Goal: Find specific page/section: Find specific page/section

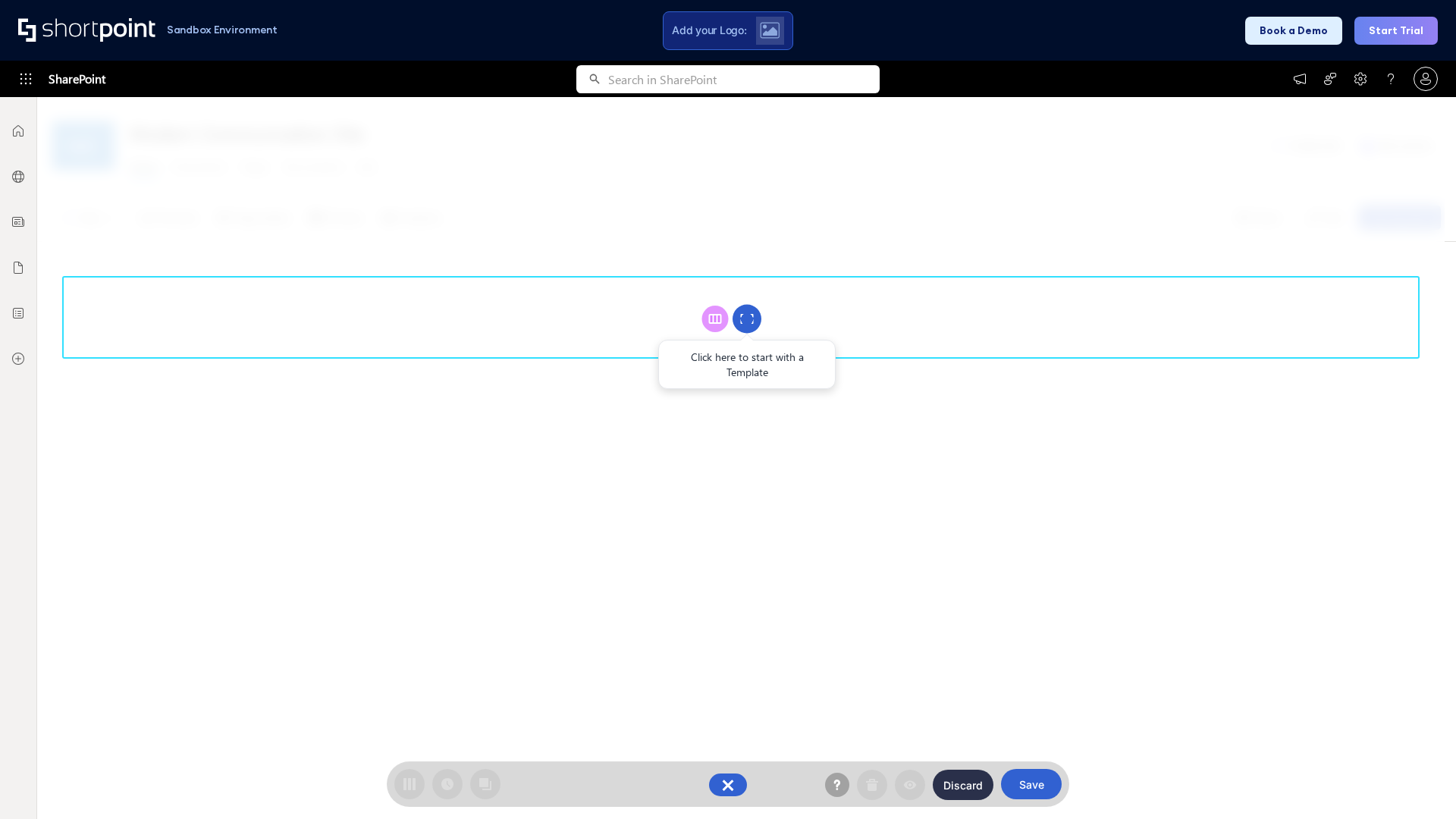
click at [747, 318] on circle at bounding box center [746, 318] width 28 height 28
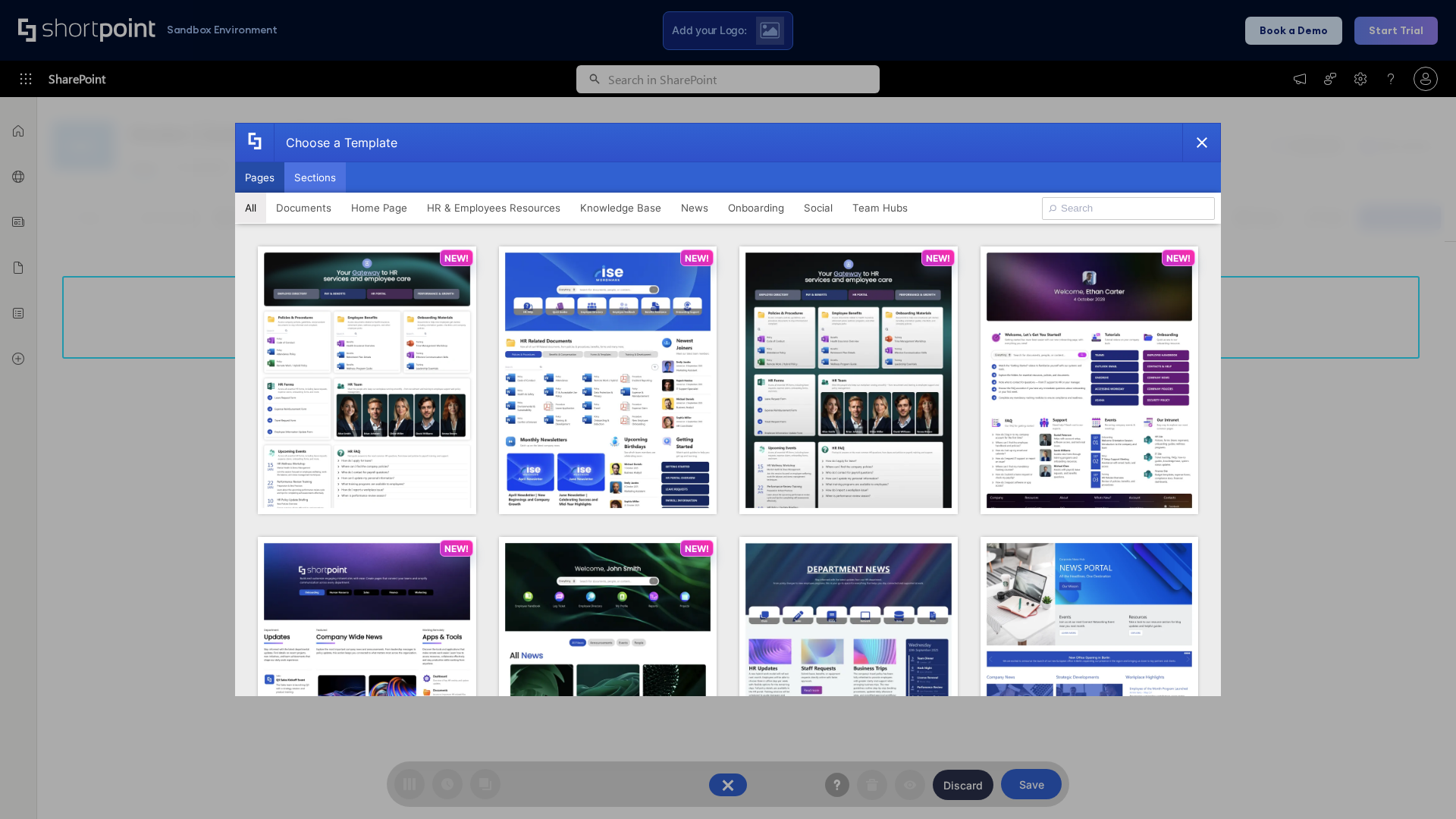
click at [315, 177] on button "Sections" at bounding box center [315, 177] width 62 height 30
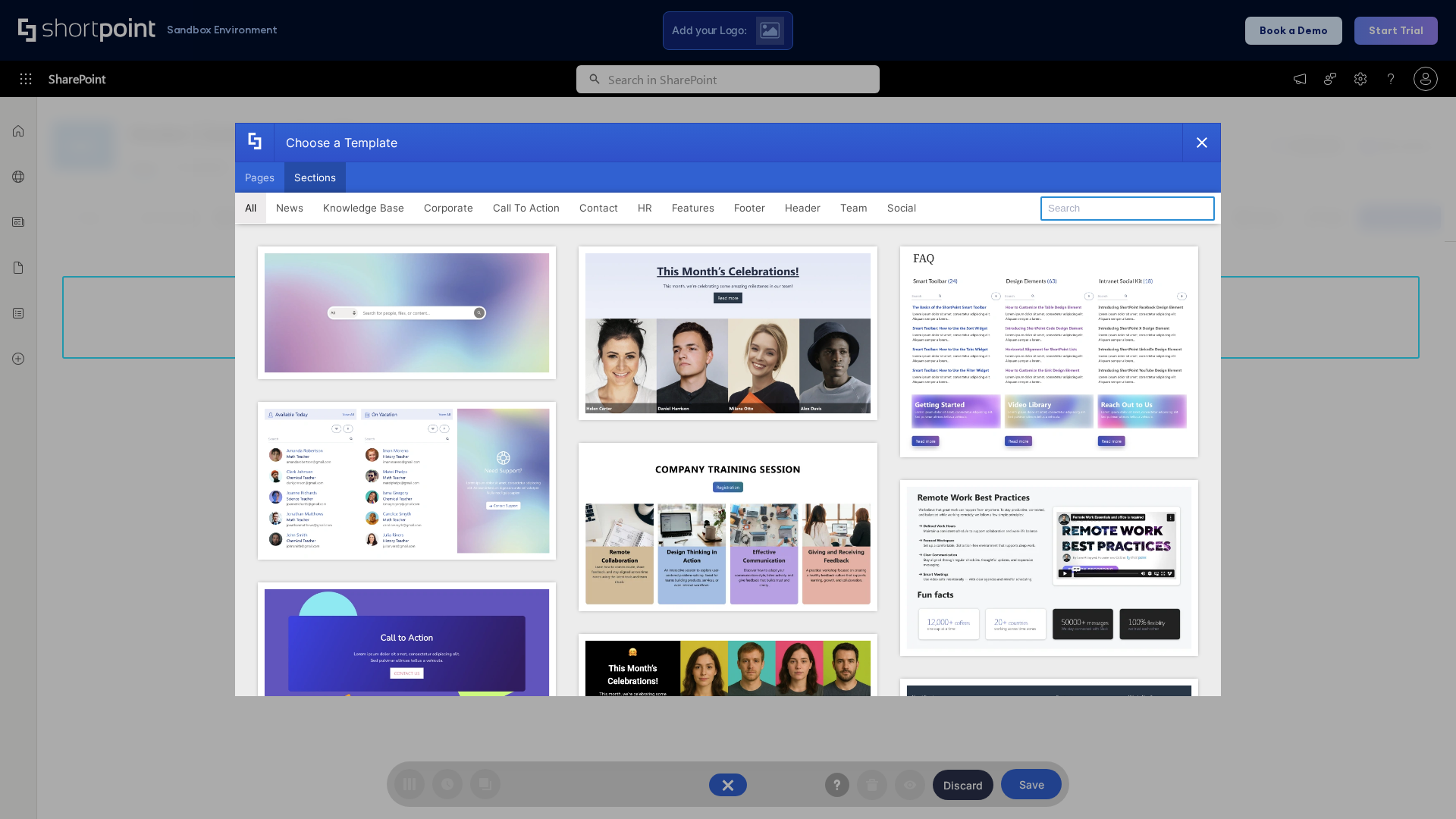
type input "Meet The Team"
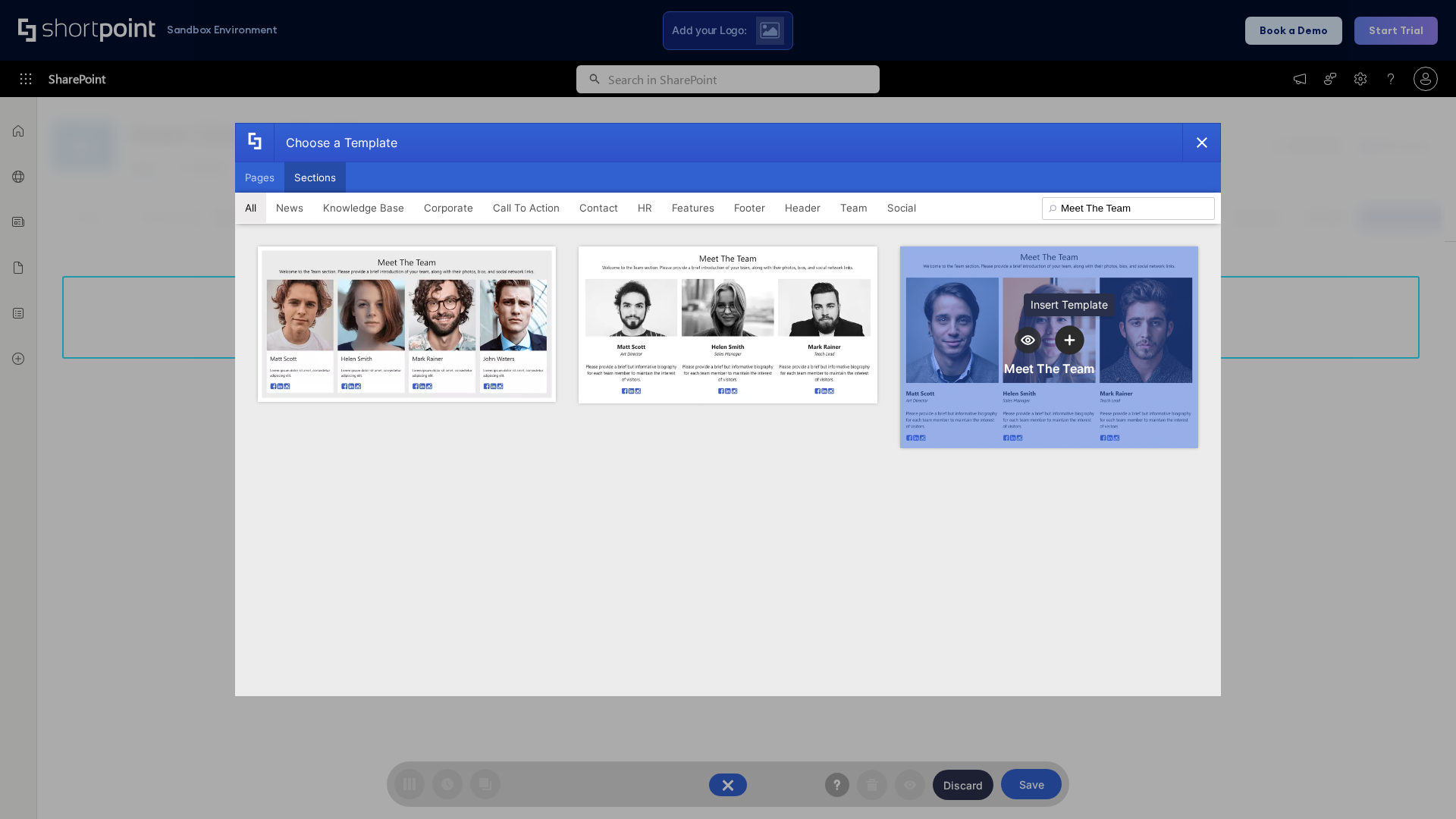
click at [1069, 340] on icon "template selector" at bounding box center [1070, 339] width 11 height 11
